Goal: Task Accomplishment & Management: Use online tool/utility

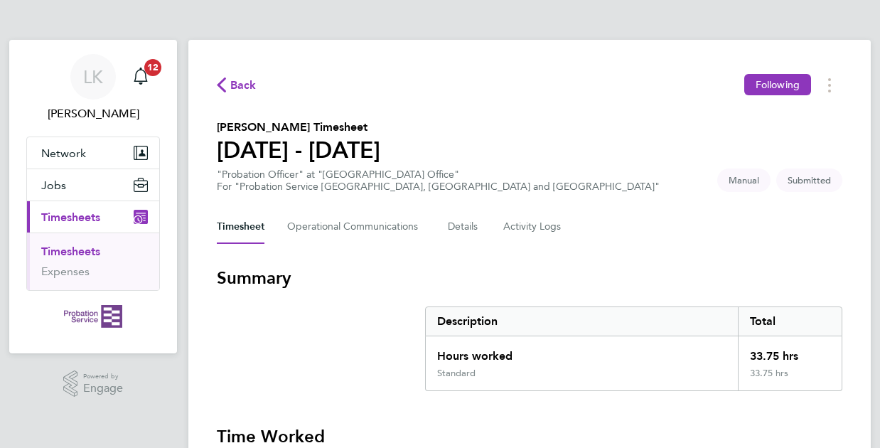
click at [71, 253] on link "Timesheets" at bounding box center [70, 252] width 59 height 14
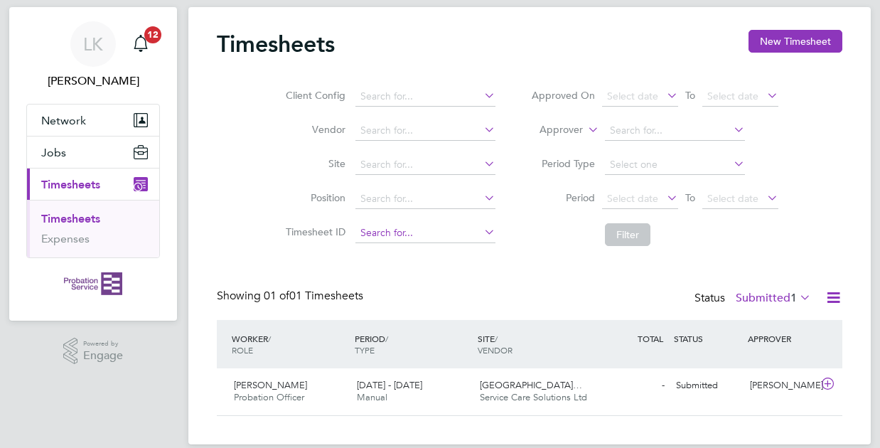
scroll to position [51, 0]
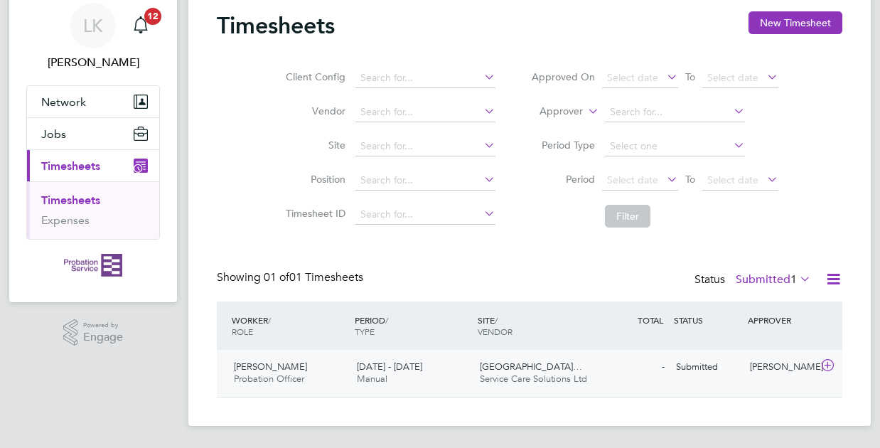
click at [718, 365] on div "Submitted" at bounding box center [707, 366] width 74 height 23
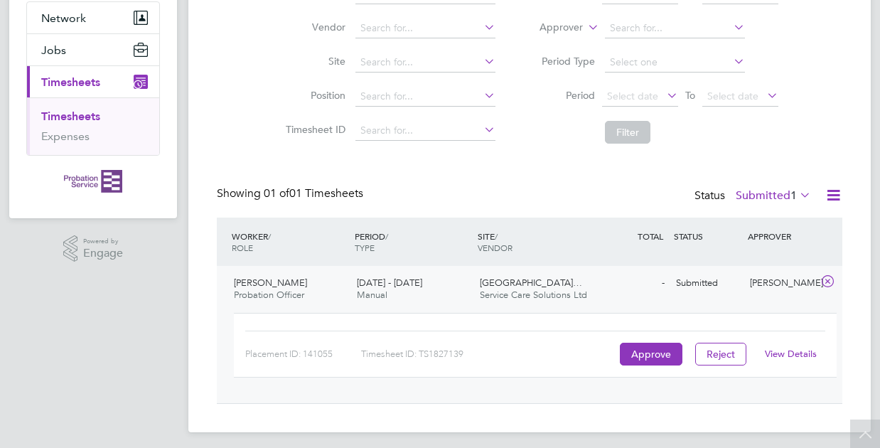
scroll to position [141, 0]
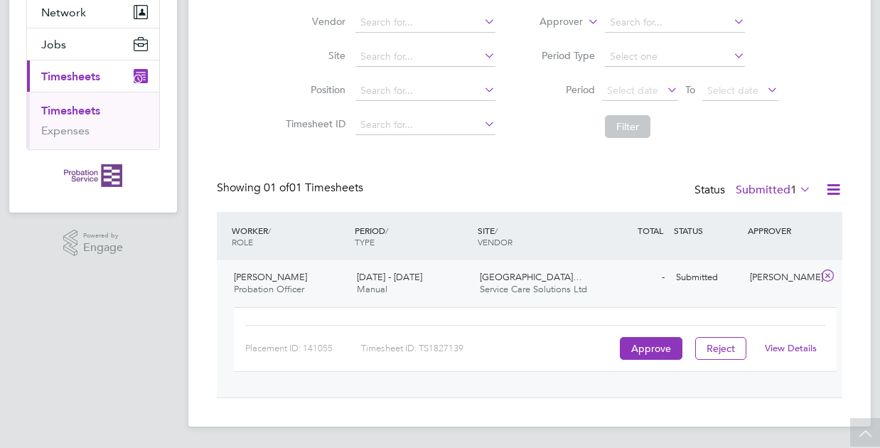
click at [793, 347] on link "View Details" at bounding box center [791, 348] width 52 height 12
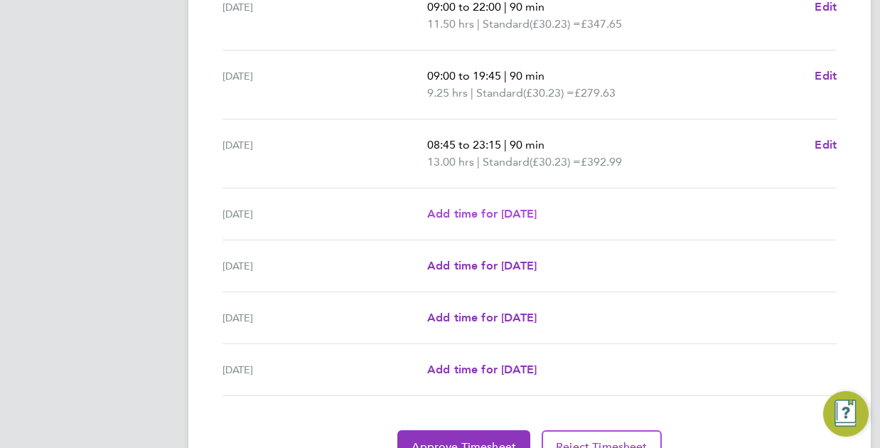
scroll to position [554, 0]
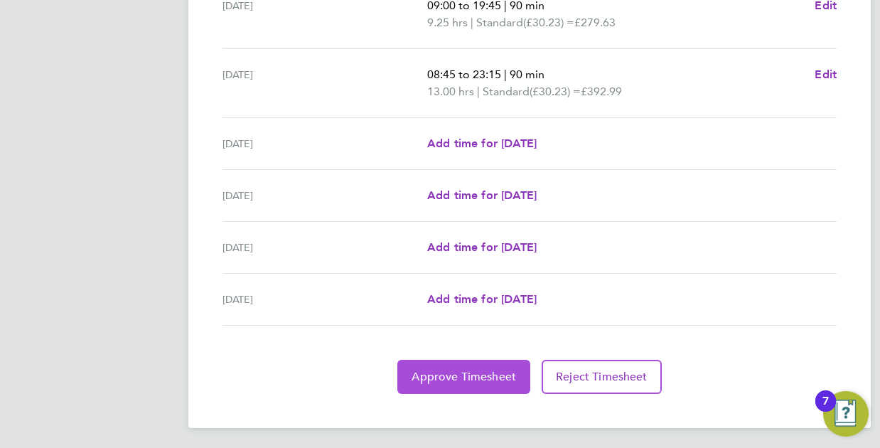
click at [464, 371] on span "Approve Timesheet" at bounding box center [464, 377] width 105 height 14
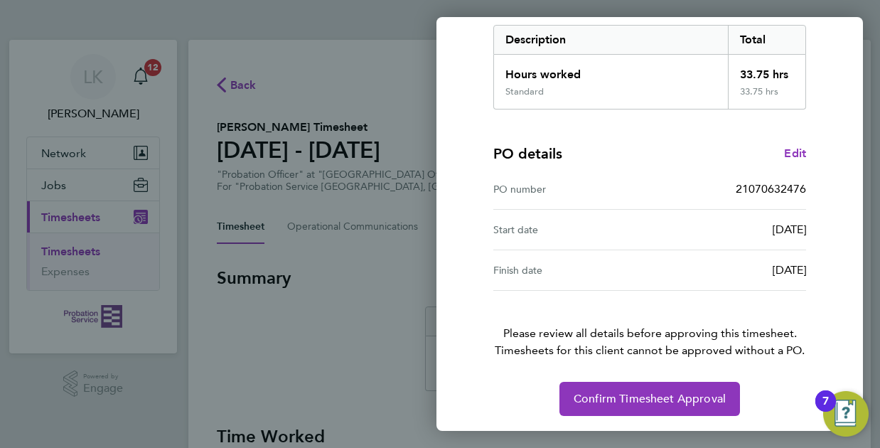
scroll to position [232, 0]
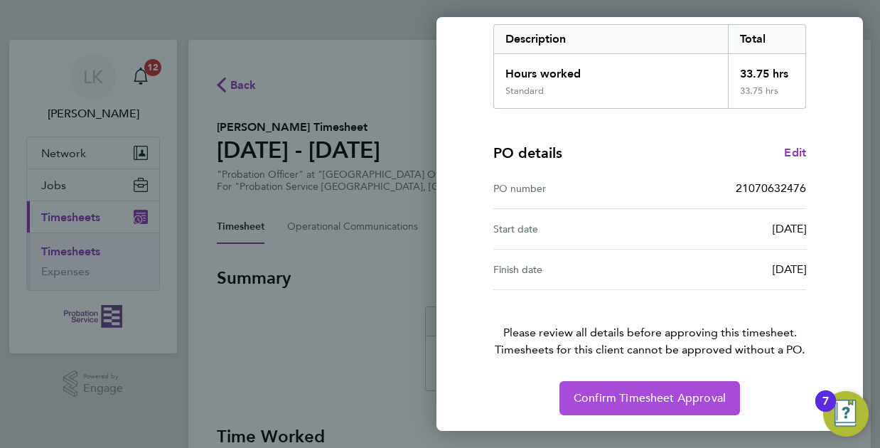
click at [624, 392] on span "Confirm Timesheet Approval" at bounding box center [650, 398] width 152 height 14
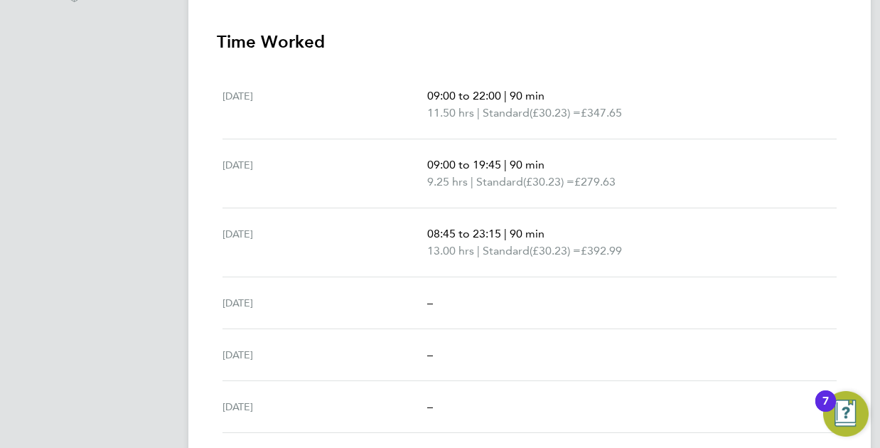
scroll to position [486, 0]
